Goal: Information Seeking & Learning: Check status

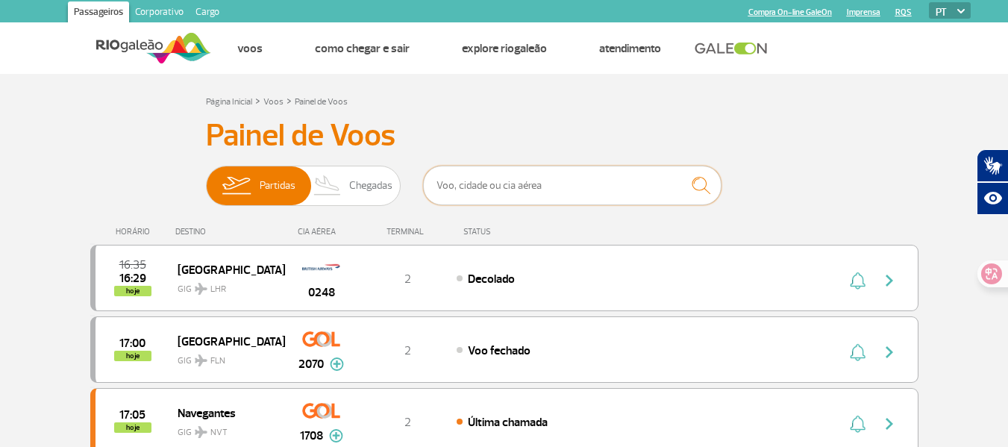
click at [541, 178] on input "text" at bounding box center [572, 186] width 299 height 40
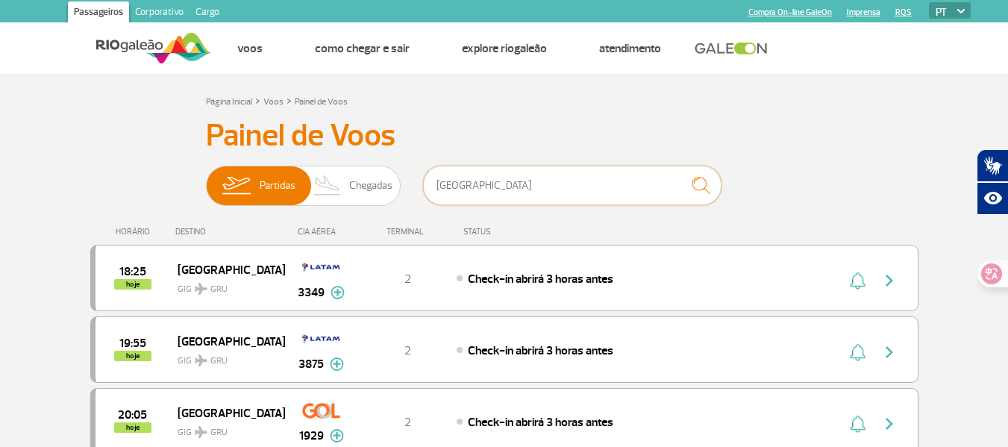
type input "[GEOGRAPHIC_DATA]"
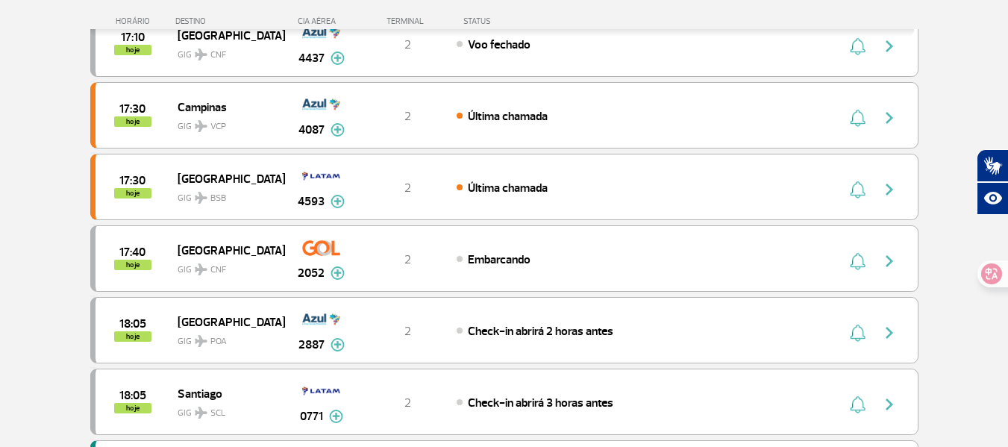
scroll to position [782, 0]
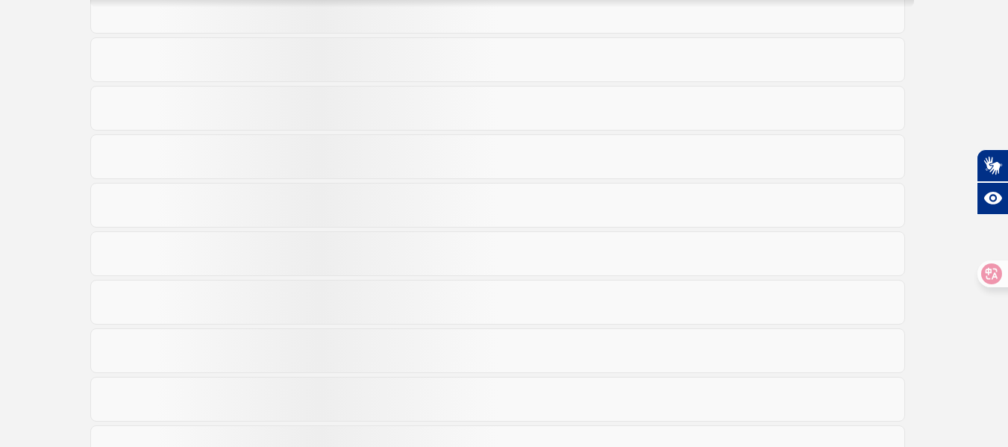
scroll to position [358, 0]
